Goal: Information Seeking & Learning: Find specific fact

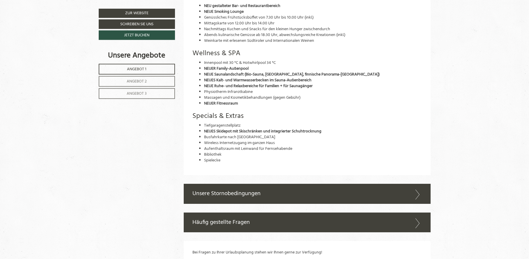
scroll to position [1918, 0]
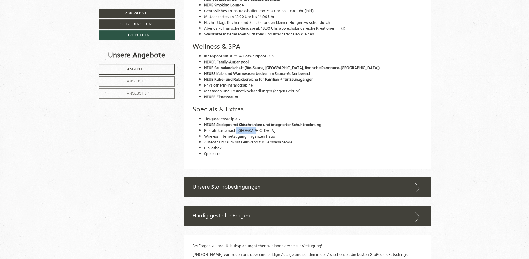
drag, startPoint x: 236, startPoint y: 141, endPoint x: 247, endPoint y: 141, distance: 11.3
click at [248, 134] on span "Busfahrkarte nach [GEOGRAPHIC_DATA]" at bounding box center [239, 131] width 71 height 7
click at [245, 134] on span "Busfahrkarte nach [GEOGRAPHIC_DATA]" at bounding box center [239, 131] width 71 height 7
drag, startPoint x: 237, startPoint y: 141, endPoint x: 249, endPoint y: 141, distance: 12.5
click at [250, 134] on span "Busfahrkarte nach [GEOGRAPHIC_DATA]" at bounding box center [239, 131] width 71 height 7
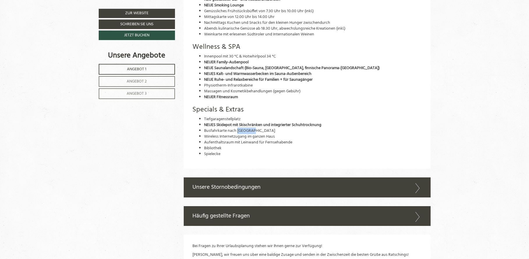
copy span "Sterzing"
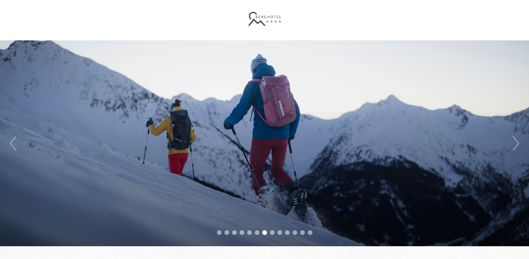
scroll to position [0, 0]
